Goal: Check status: Check status

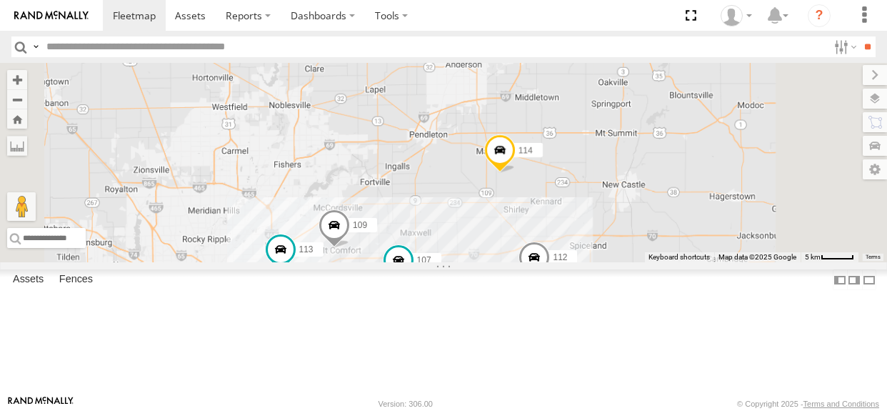
select select "**********"
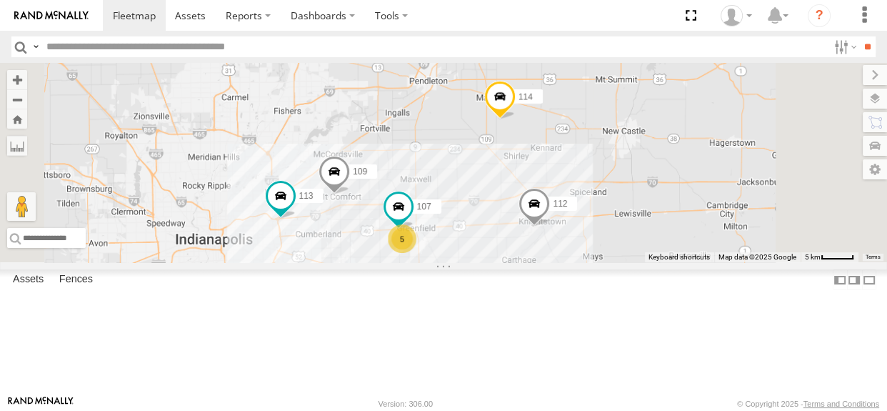
drag, startPoint x: 514, startPoint y: 161, endPoint x: 511, endPoint y: 150, distance: 11.1
click at [511, 150] on div "114 107 109 111 112 113 5" at bounding box center [443, 162] width 887 height 199
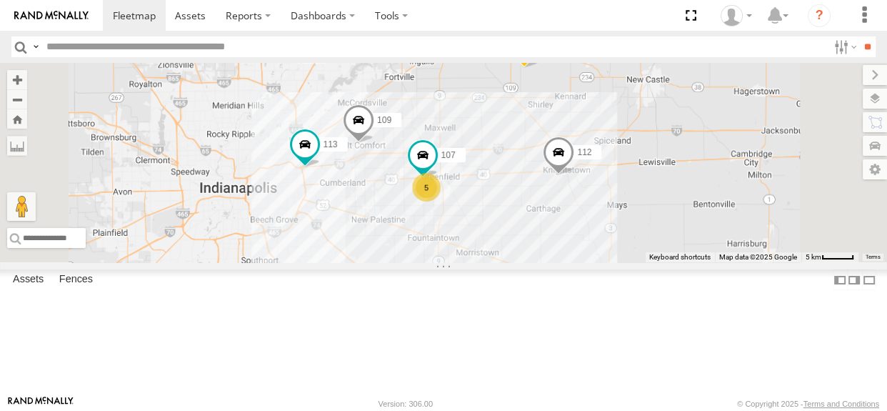
drag, startPoint x: 568, startPoint y: 225, endPoint x: 594, endPoint y: 180, distance: 52.2
click at [594, 180] on div "114 107 109 111 112 113 5" at bounding box center [443, 162] width 887 height 199
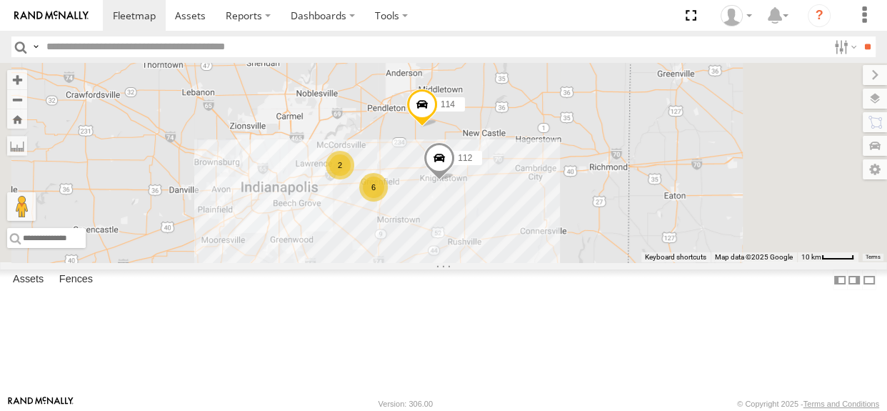
drag, startPoint x: 657, startPoint y: 226, endPoint x: 595, endPoint y: 269, distance: 75.3
click at [595, 262] on div "114 111 112 6 2" at bounding box center [443, 162] width 887 height 199
click at [354, 179] on div "2" at bounding box center [340, 165] width 29 height 29
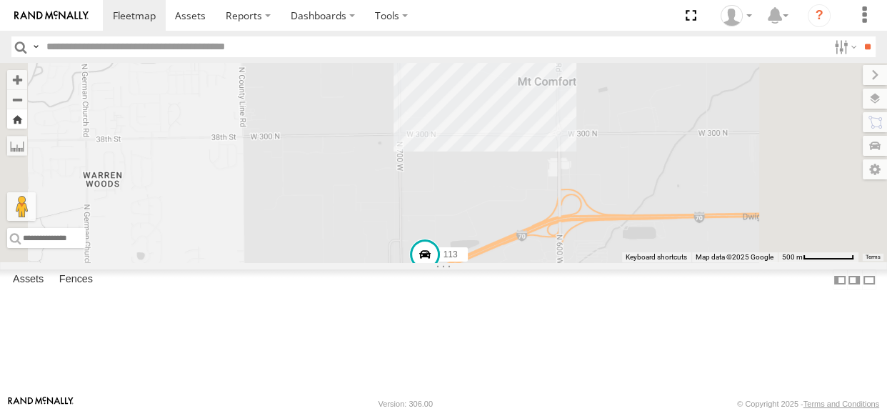
click at [27, 121] on button "Zoom Home" at bounding box center [17, 118] width 20 height 19
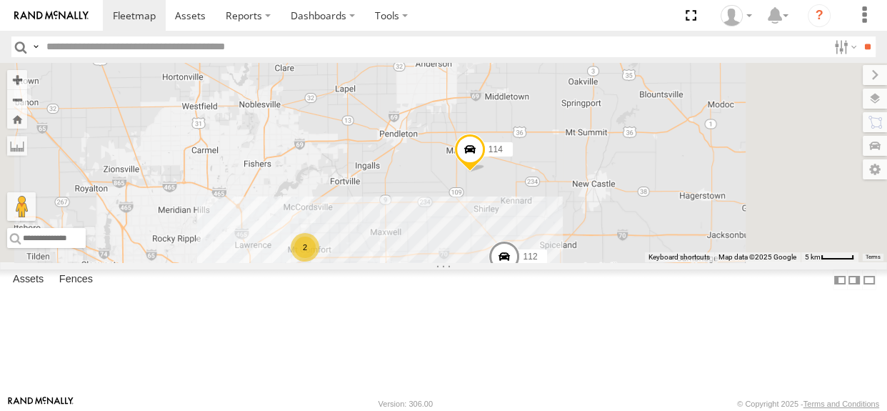
click at [624, 262] on div "114 6 2 111 112" at bounding box center [443, 162] width 887 height 199
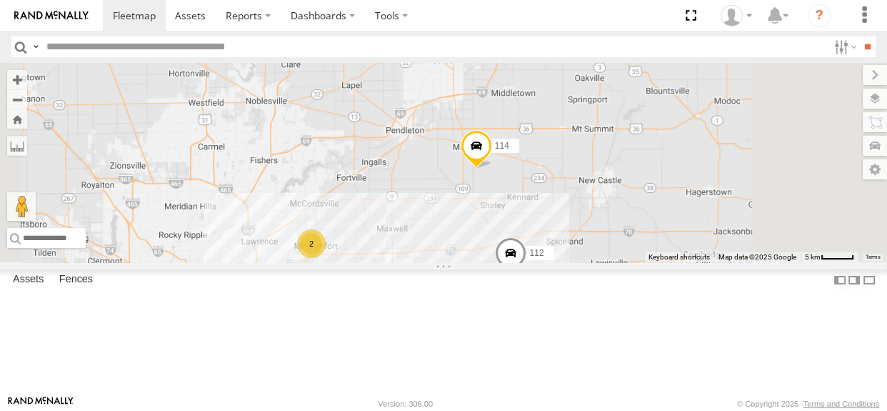
drag, startPoint x: 587, startPoint y: 231, endPoint x: 595, endPoint y: 227, distance: 9.3
click at [595, 227] on div "114 6 2 111 112" at bounding box center [443, 162] width 887 height 199
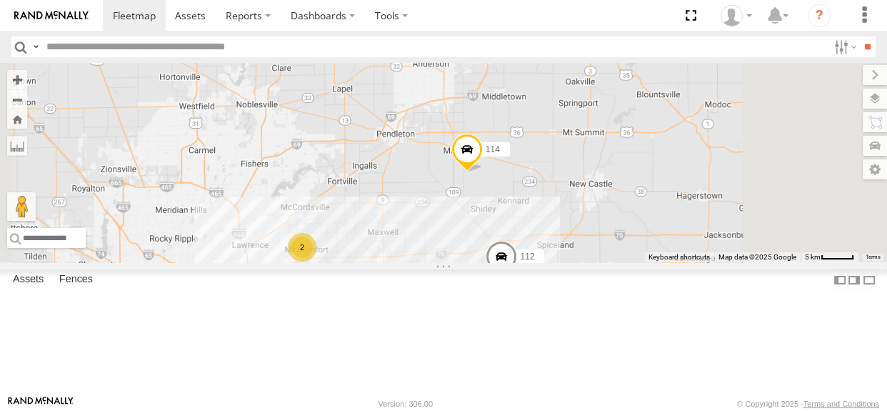
click at [585, 229] on div "114 6 2 111 112" at bounding box center [443, 162] width 887 height 199
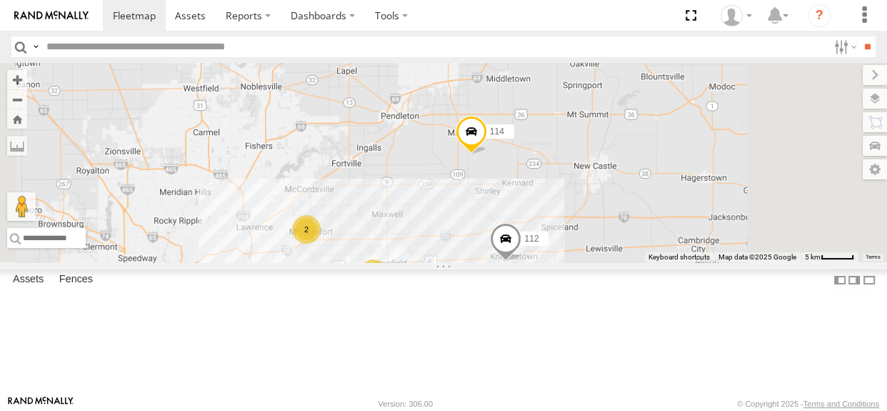
drag, startPoint x: 626, startPoint y: 304, endPoint x: 631, endPoint y: 284, distance: 20.6
click at [631, 262] on div "114 6 2 111 112" at bounding box center [443, 162] width 887 height 199
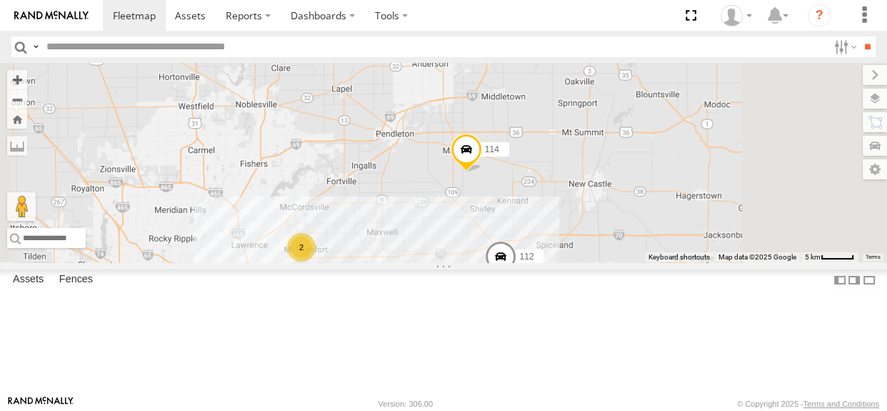
click at [584, 229] on div "114 6 2 111 112" at bounding box center [443, 162] width 887 height 199
click at [627, 262] on div "114 6 2 111 112" at bounding box center [443, 162] width 887 height 199
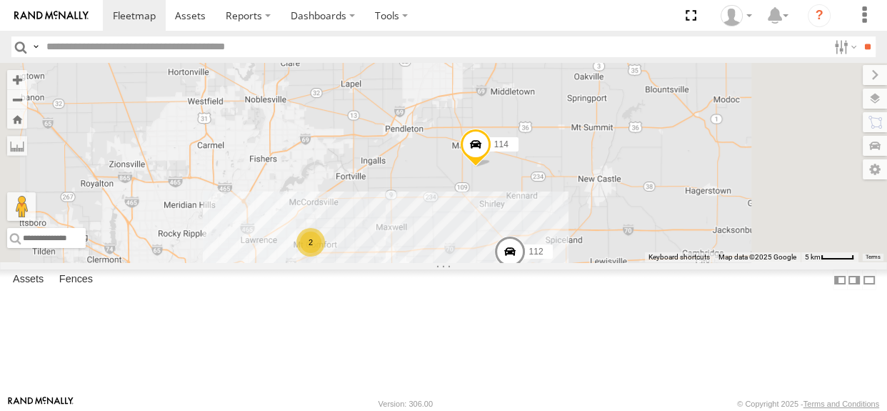
drag, startPoint x: 594, startPoint y: 251, endPoint x: 671, endPoint y: 172, distance: 110.1
click at [671, 172] on div "114 6 2 111 112" at bounding box center [443, 162] width 887 height 199
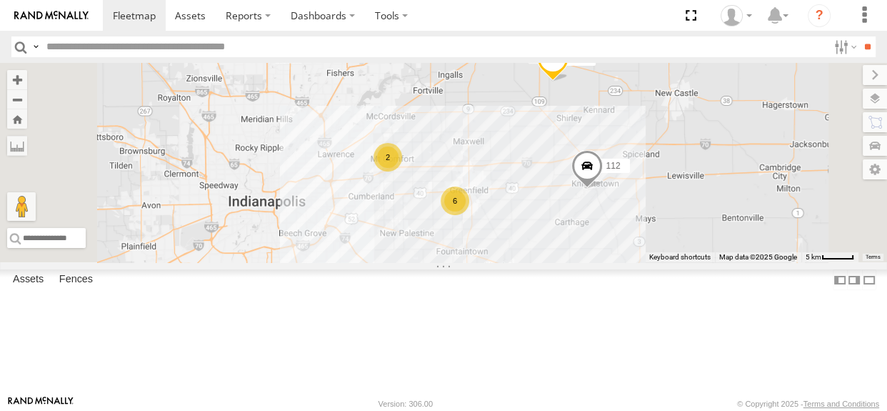
click at [402, 171] on div "2" at bounding box center [388, 157] width 29 height 29
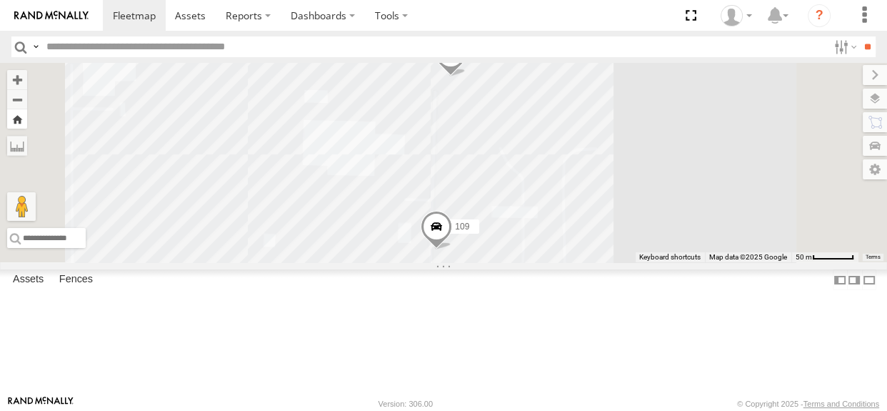
click at [27, 116] on button "Zoom Home" at bounding box center [17, 118] width 20 height 19
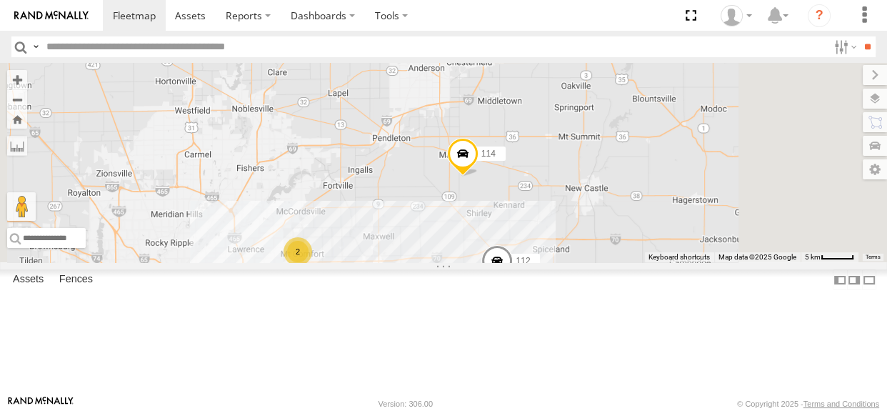
drag, startPoint x: 592, startPoint y: 229, endPoint x: 587, endPoint y: 234, distance: 7.6
click at [587, 234] on div "114 6 2 111 112" at bounding box center [443, 162] width 887 height 199
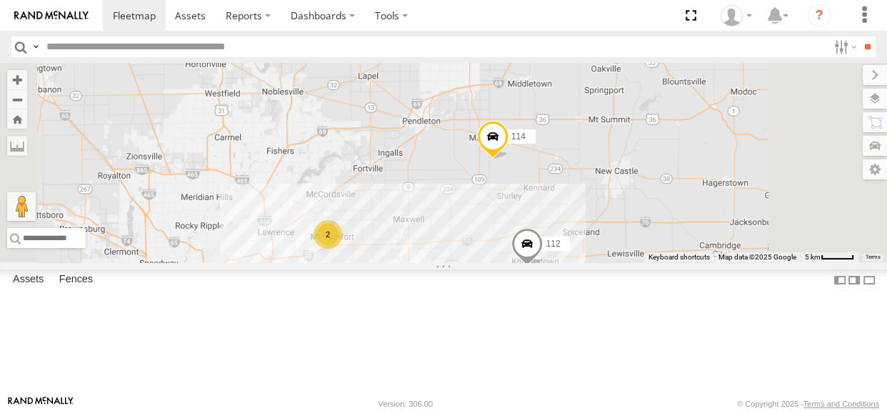
drag, startPoint x: 584, startPoint y: 236, endPoint x: 614, endPoint y: 217, distance: 35.9
click at [612, 220] on div "114 6 2 111 112" at bounding box center [443, 162] width 887 height 199
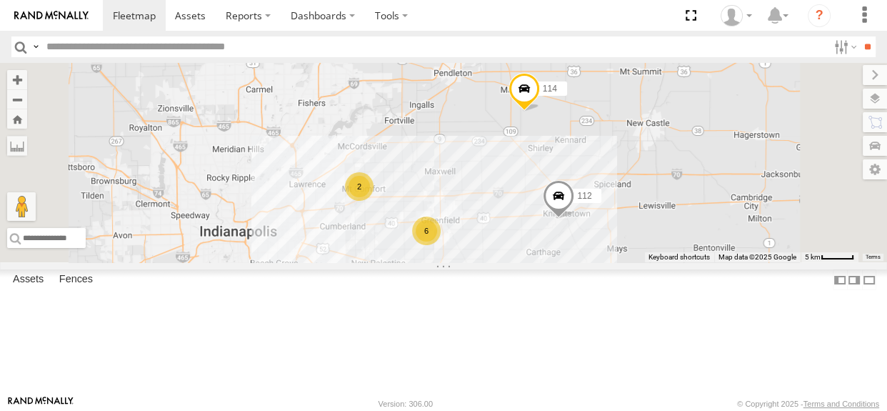
drag, startPoint x: 654, startPoint y: 285, endPoint x: 685, endPoint y: 237, distance: 56.9
click at [685, 237] on div "114 6 2 111 112" at bounding box center [443, 162] width 887 height 199
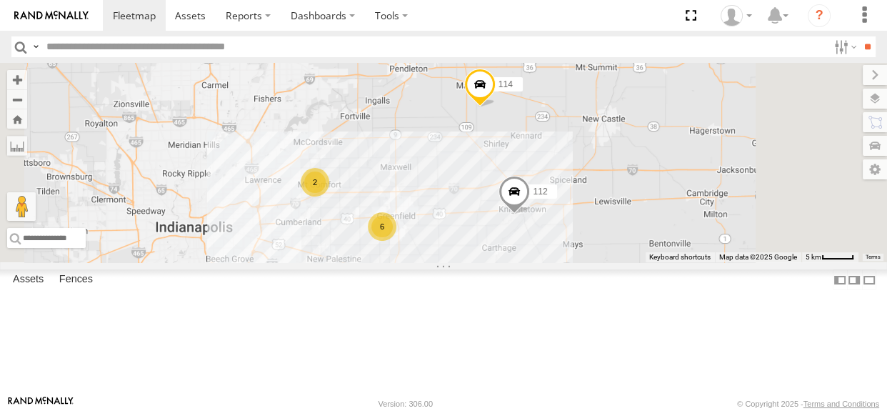
drag, startPoint x: 678, startPoint y: 240, endPoint x: 630, endPoint y: 235, distance: 48.1
click at [630, 235] on div "114 6 2 111 112" at bounding box center [443, 162] width 887 height 199
click at [326, 196] on div "2" at bounding box center [311, 181] width 29 height 29
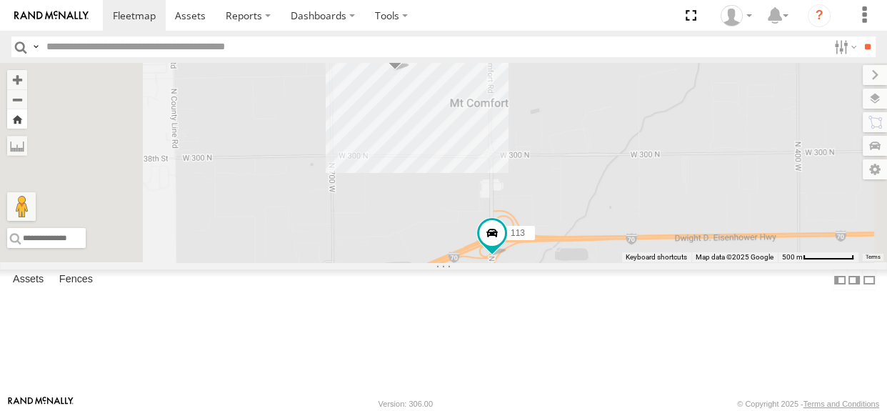
click at [27, 117] on button "Zoom Home" at bounding box center [17, 118] width 20 height 19
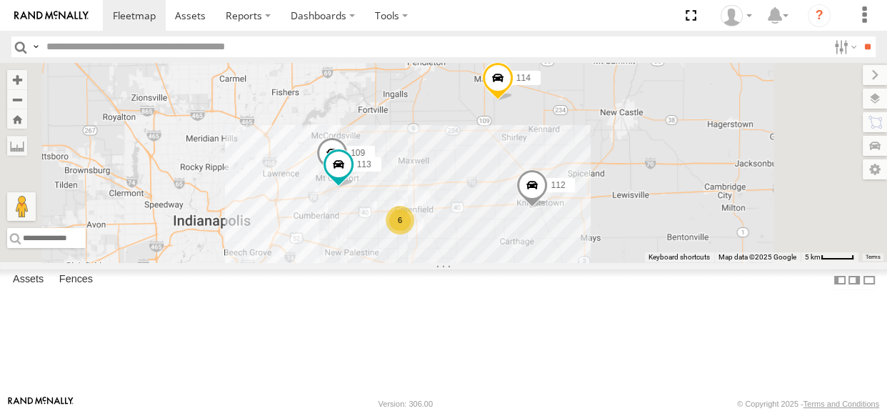
drag, startPoint x: 646, startPoint y: 256, endPoint x: 652, endPoint y: 230, distance: 26.3
click at [652, 230] on div "114 6 109 111 112 113" at bounding box center [443, 162] width 887 height 199
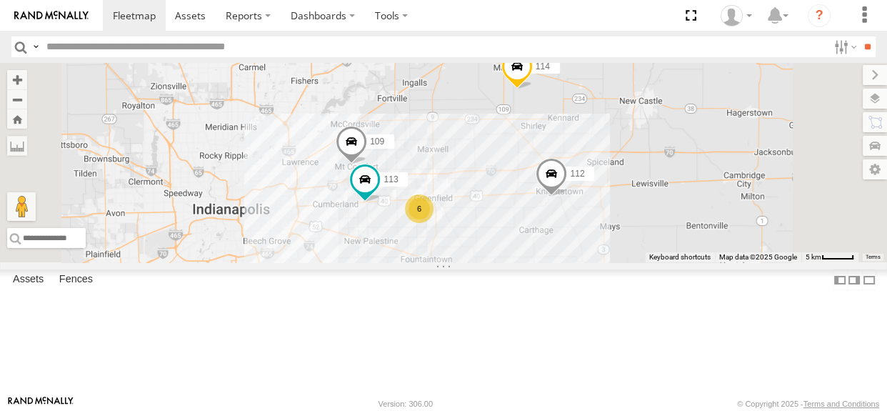
drag, startPoint x: 654, startPoint y: 236, endPoint x: 676, endPoint y: 221, distance: 26.4
click at [676, 221] on div "114 6 109 111 112 113" at bounding box center [443, 162] width 887 height 199
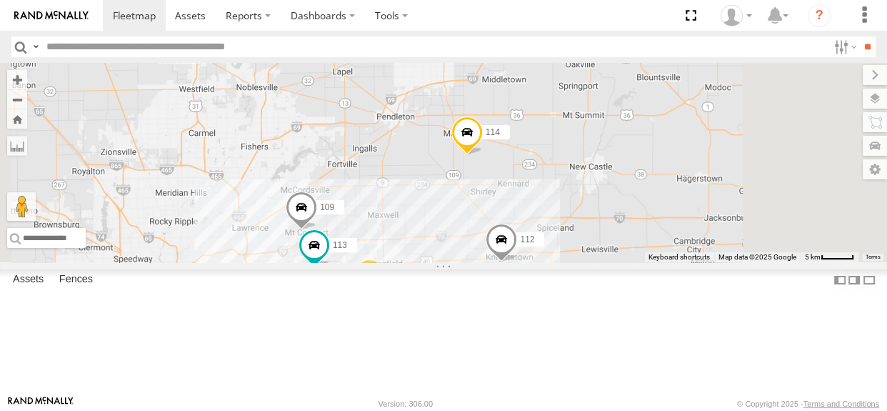
drag, startPoint x: 617, startPoint y: 288, endPoint x: 614, endPoint y: 269, distance: 18.8
click at [614, 262] on div "114 6 109 111 112 113" at bounding box center [443, 162] width 887 height 199
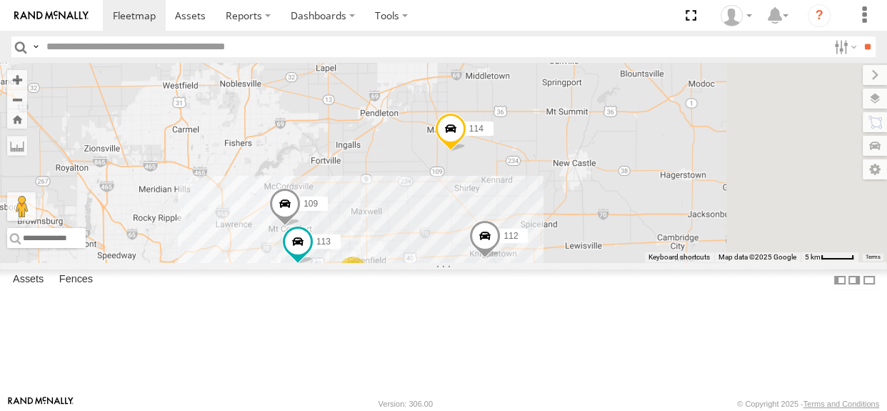
drag, startPoint x: 627, startPoint y: 285, endPoint x: 609, endPoint y: 281, distance: 18.2
click at [609, 262] on div "114 6 109 111 112 113" at bounding box center [443, 162] width 887 height 199
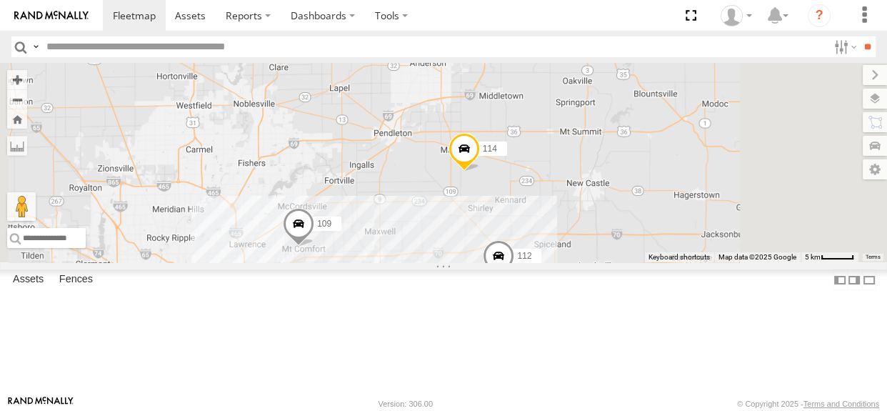
click at [582, 229] on div "114 7 109 111 112" at bounding box center [443, 162] width 887 height 199
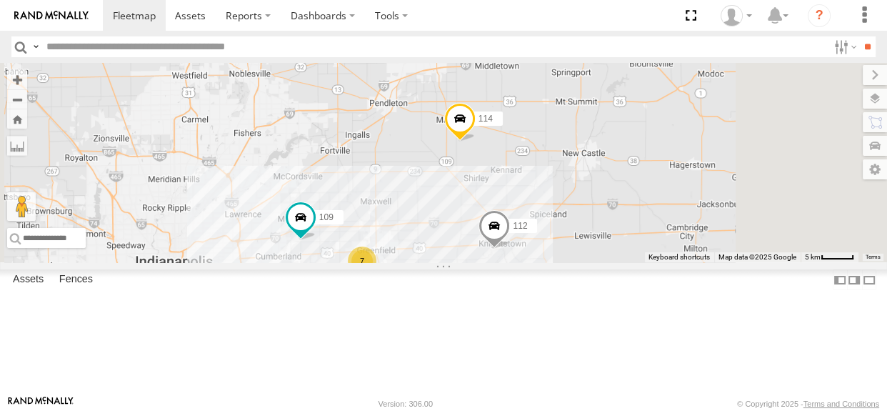
drag, startPoint x: 475, startPoint y: 226, endPoint x: 468, endPoint y: 191, distance: 36.4
click at [468, 190] on div "114 7 109 111 112" at bounding box center [443, 162] width 887 height 199
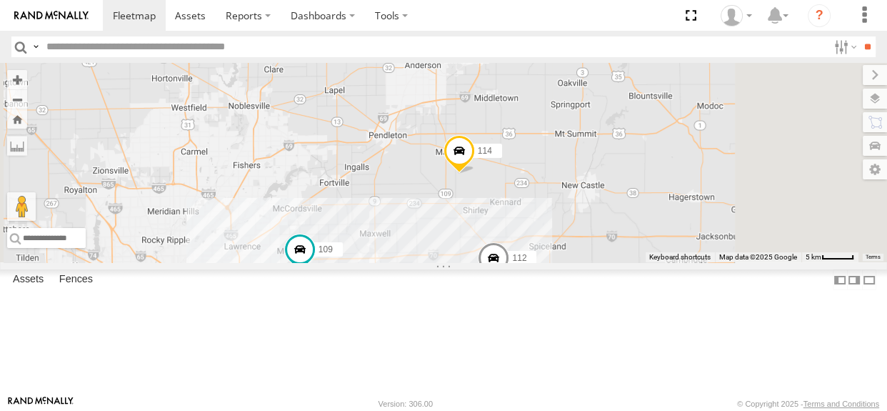
drag, startPoint x: 579, startPoint y: 198, endPoint x: 577, endPoint y: 236, distance: 37.9
click at [577, 236] on div "114 7 109 111 112" at bounding box center [443, 162] width 887 height 199
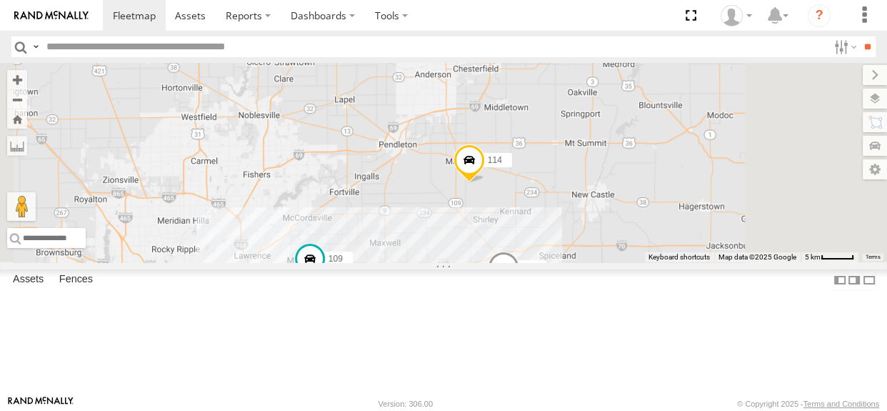
drag, startPoint x: 577, startPoint y: 236, endPoint x: 589, endPoint y: 244, distance: 13.9
click at [589, 244] on div "114 7 109 111 112" at bounding box center [443, 162] width 887 height 199
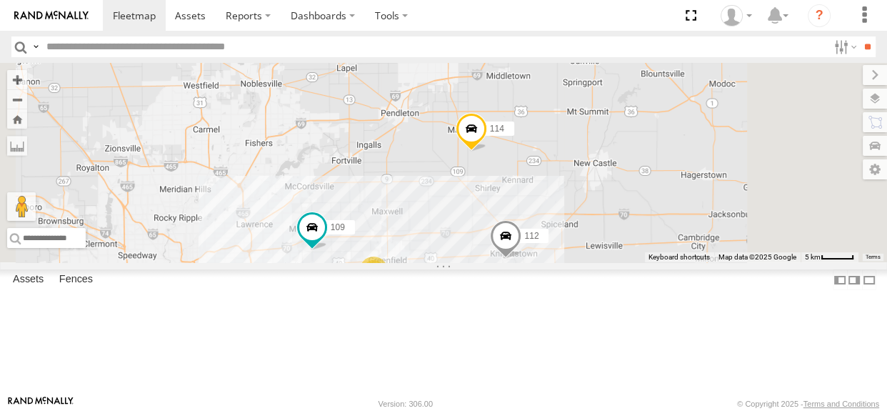
drag, startPoint x: 628, startPoint y: 312, endPoint x: 630, endPoint y: 279, distance: 32.9
click at [630, 262] on div "114 7 109 111 112" at bounding box center [443, 162] width 887 height 199
